Goal: Task Accomplishment & Management: Complete application form

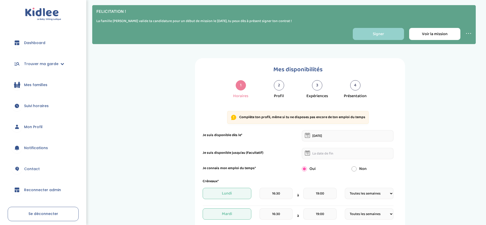
select select "1"
click at [381, 39] on link "Signer" at bounding box center [378, 34] width 51 height 12
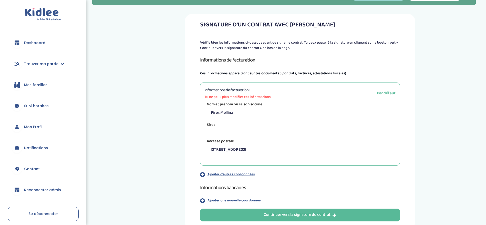
scroll to position [73, 0]
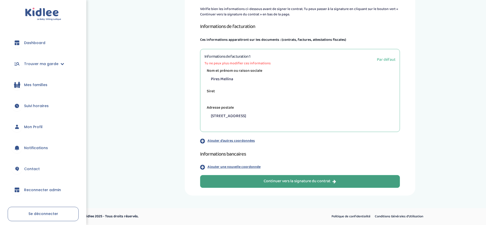
click at [325, 181] on div "Continuer vers la signature du contrat" at bounding box center [300, 181] width 73 height 6
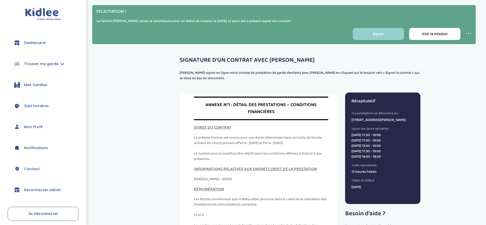
scroll to position [2692, 0]
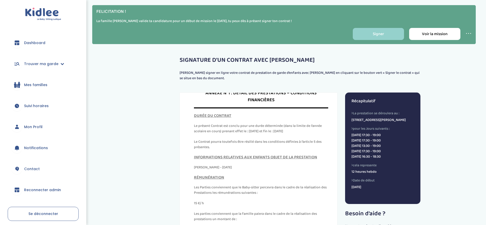
click at [283, 114] on div "DURÉE DU CONTRAT Le présent Contrat est conclu pour une durée déterminée (dans …" at bounding box center [261, 132] width 135 height 36
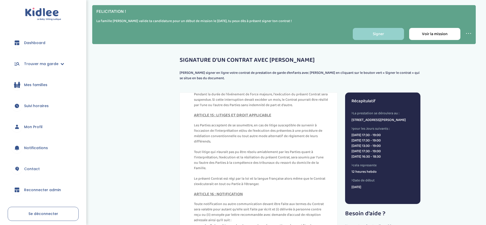
scroll to position [2269, 0]
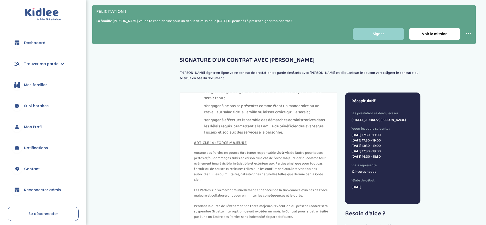
click at [208, 117] on li "s’engager à effectuer l’ensemble des démarches administratives dans les délais …" at bounding box center [266, 126] width 124 height 18
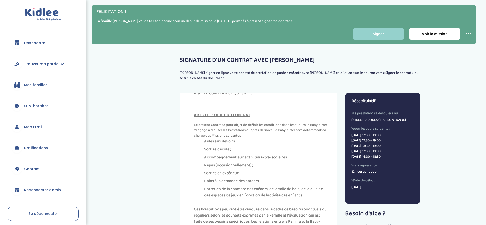
scroll to position [308, 0]
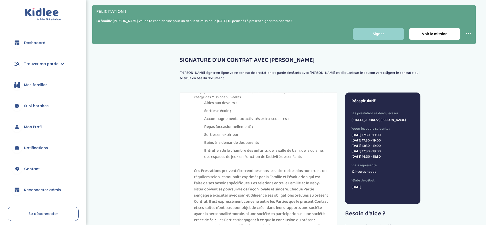
click at [46, 187] on link "Reconnecter admin" at bounding box center [43, 190] width 71 height 18
